Goal: Find specific page/section: Find specific page/section

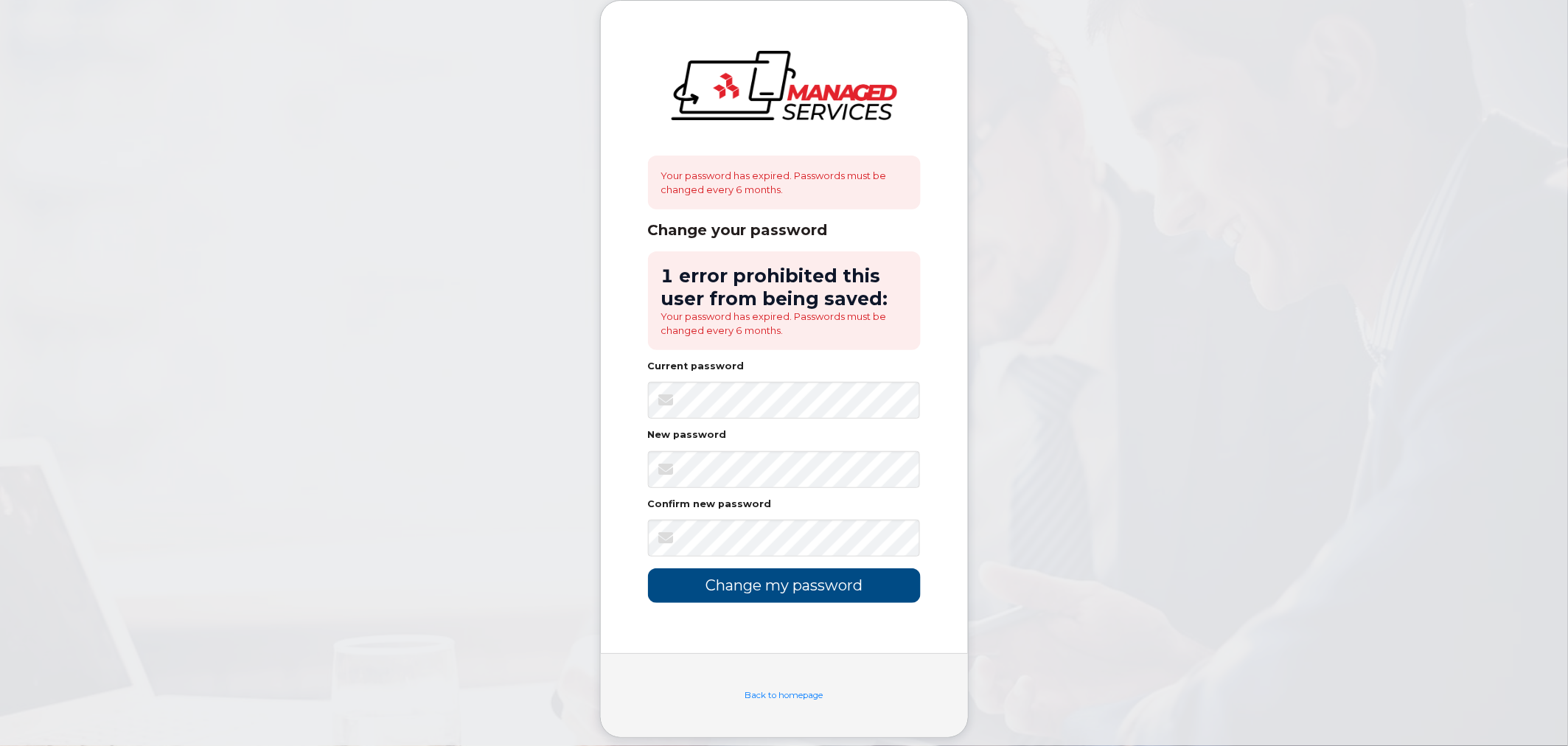
click at [1074, 472] on body "Your password has expired. Passwords must be changed every 6 months. Change you…" at bounding box center [784, 380] width 1568 height 761
click at [836, 595] on input "Change my password" at bounding box center [784, 586] width 273 height 35
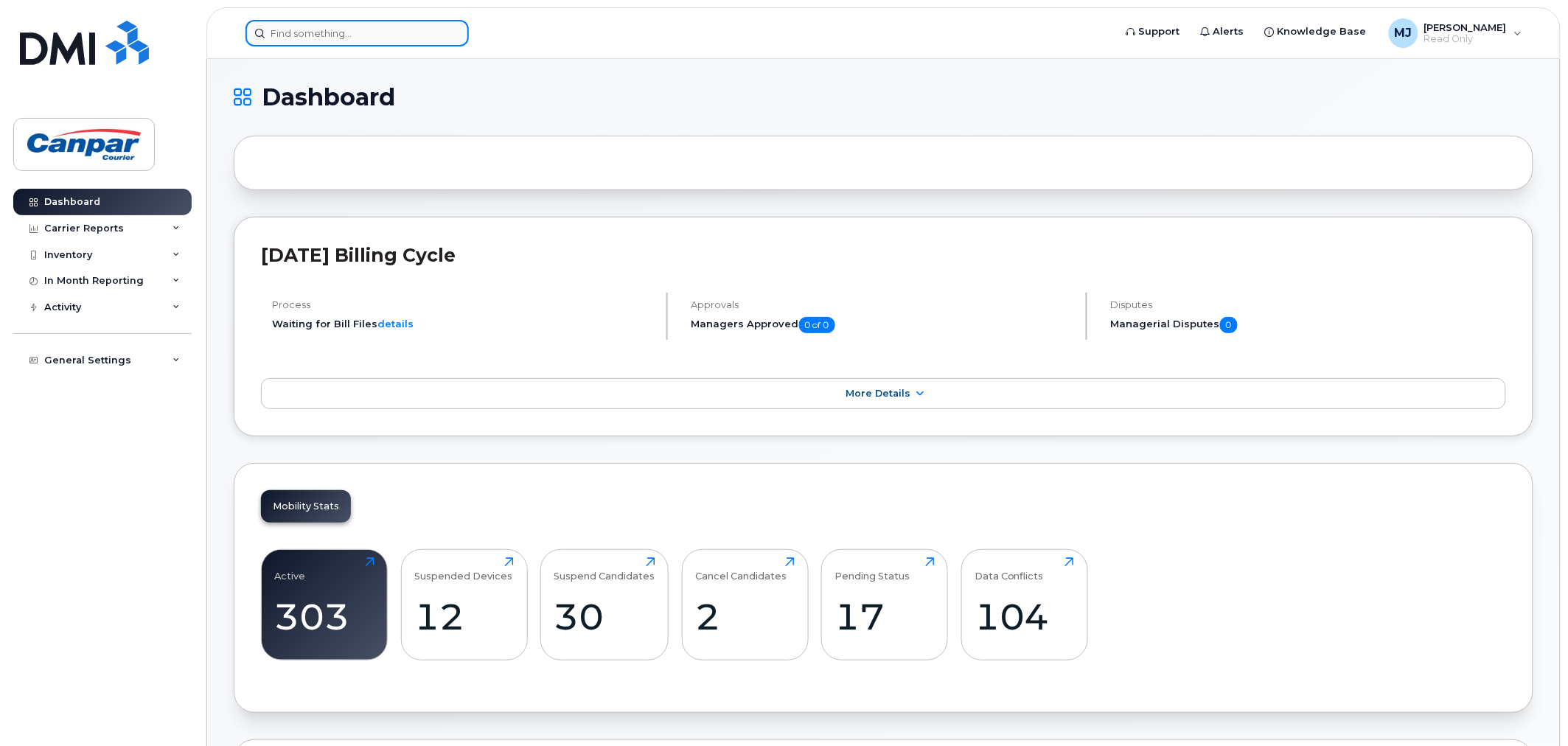
click at [354, 40] on input at bounding box center [357, 33] width 224 height 27
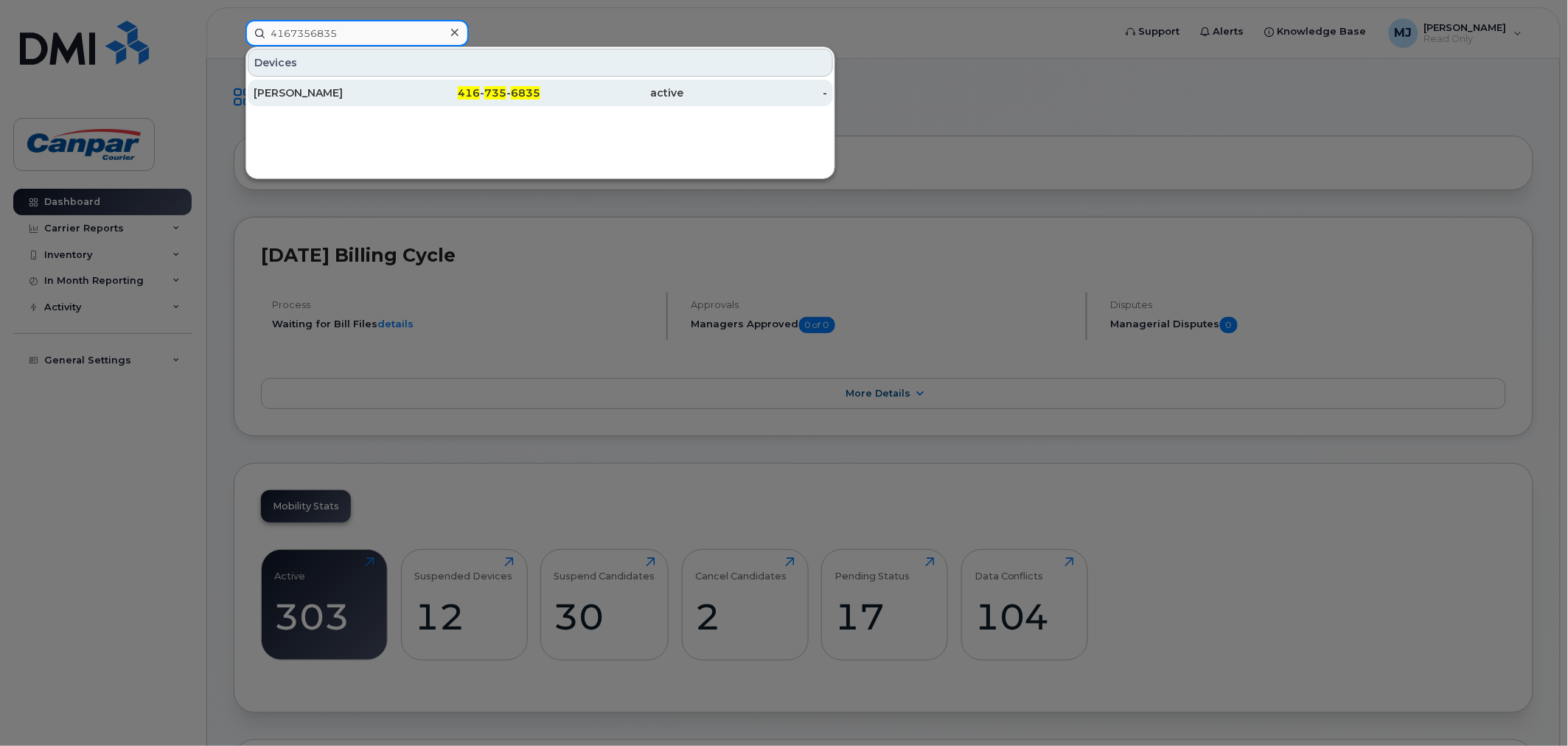
type input "4167356835"
drag, startPoint x: 540, startPoint y: 99, endPoint x: 559, endPoint y: 83, distance: 24.8
click at [540, 99] on div "active" at bounding box center [612, 93] width 144 height 15
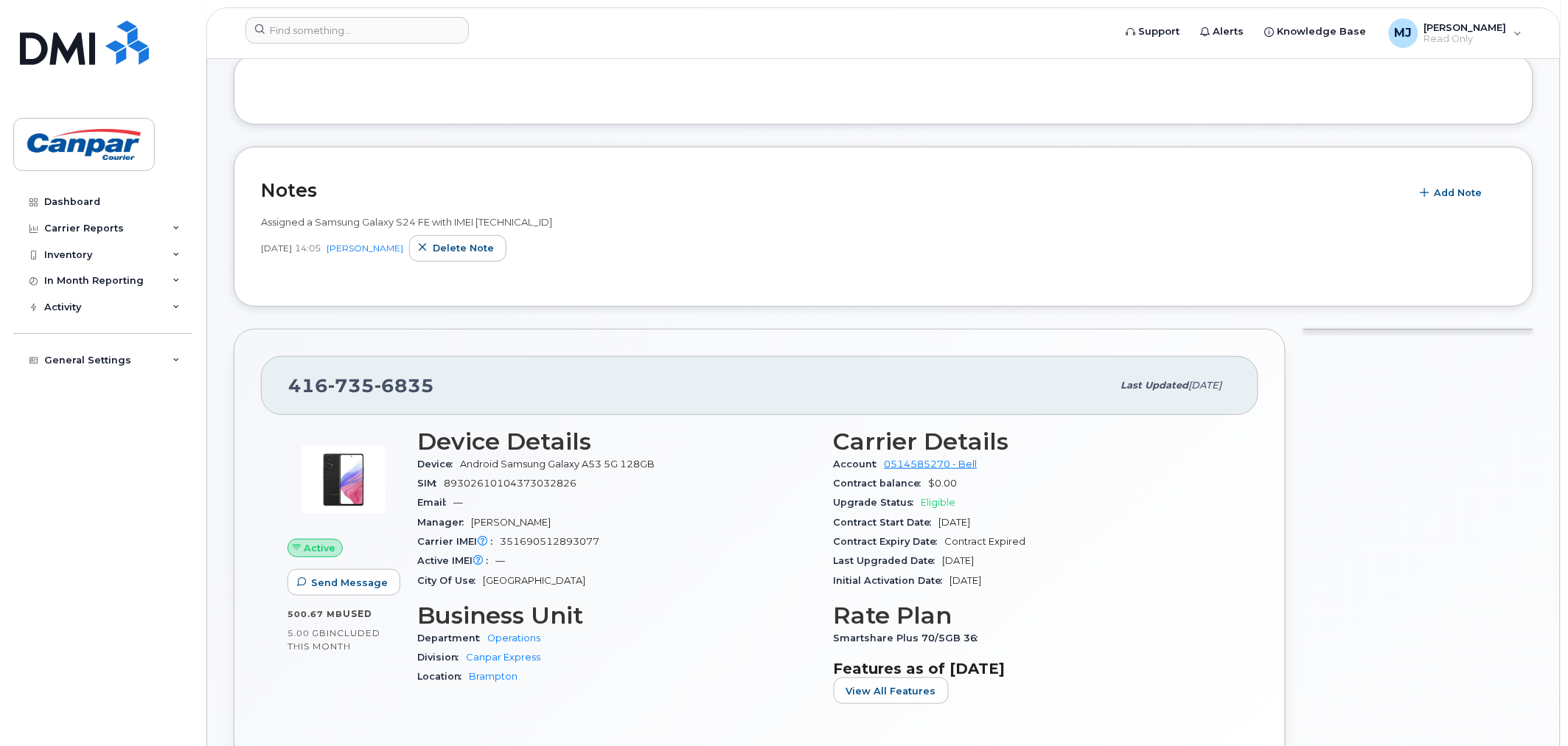
scroll to position [164, 0]
